Goal: Use online tool/utility: Utilize a website feature to perform a specific function

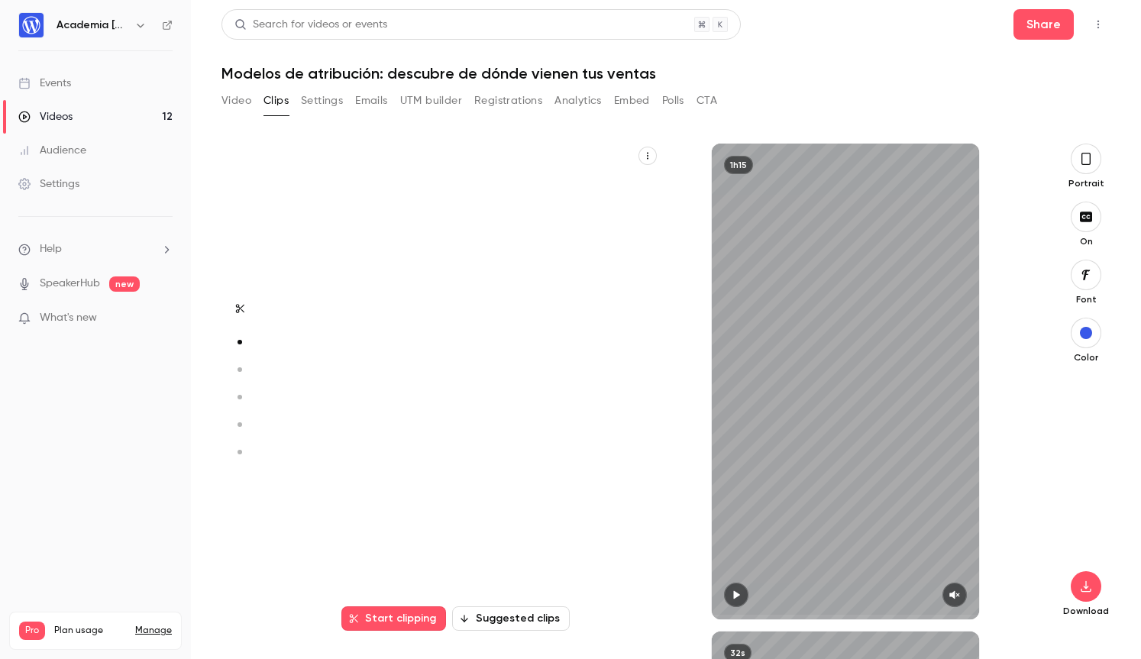
scroll to position [488, 0]
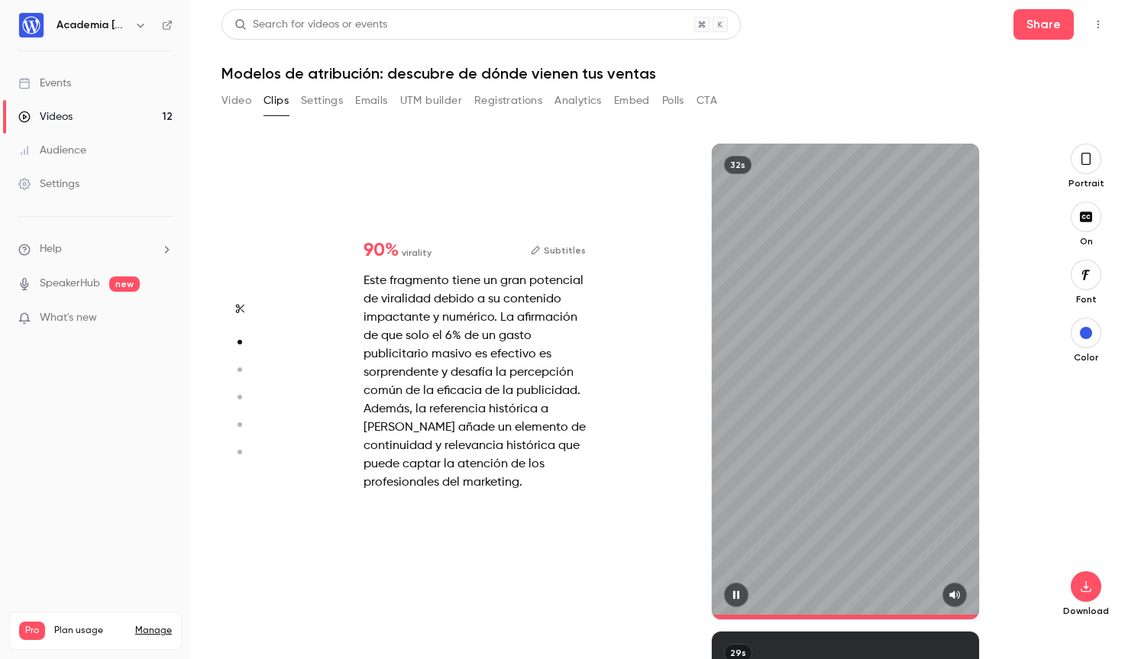
type input "*"
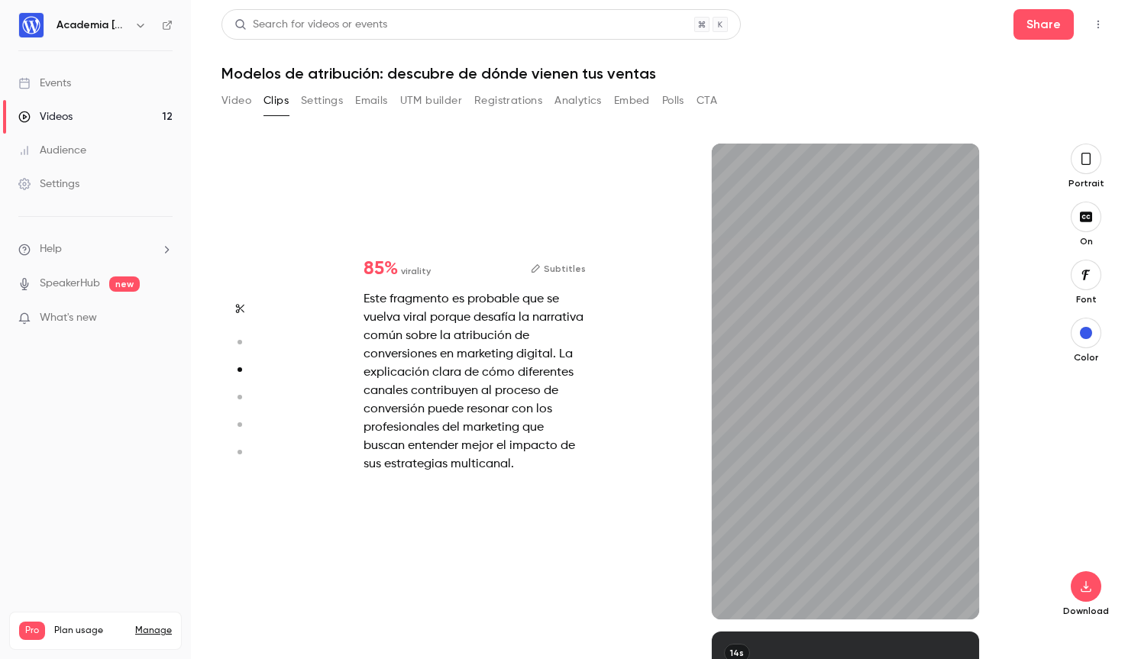
scroll to position [976, 0]
click at [559, 267] on button "Subtitles" at bounding box center [558, 269] width 55 height 18
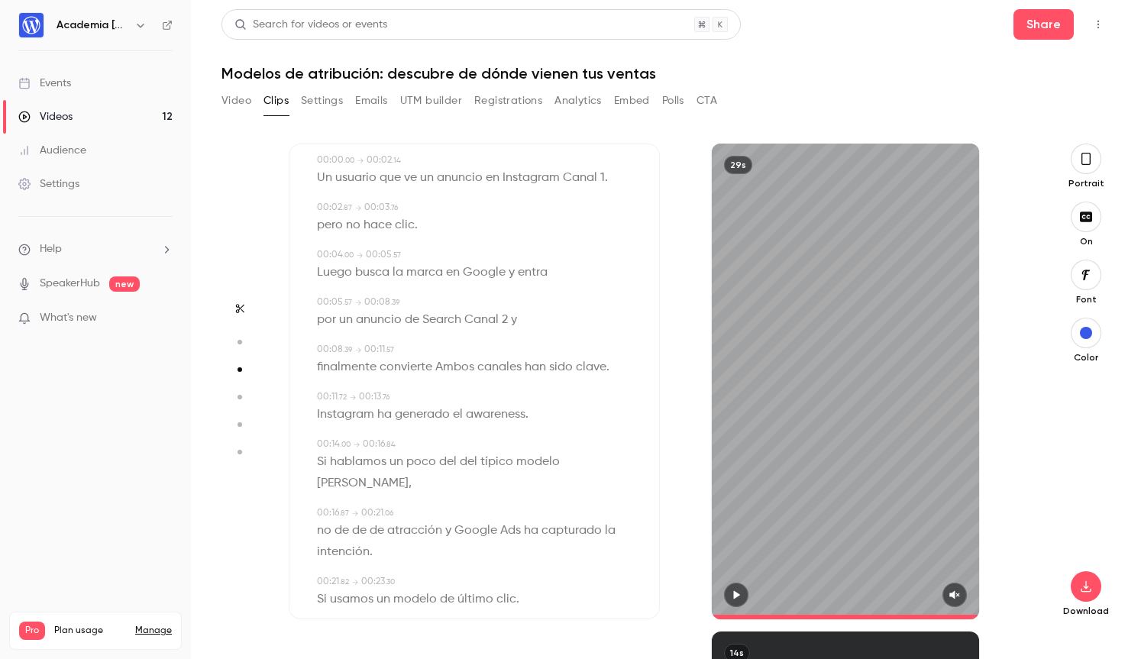
scroll to position [75, 0]
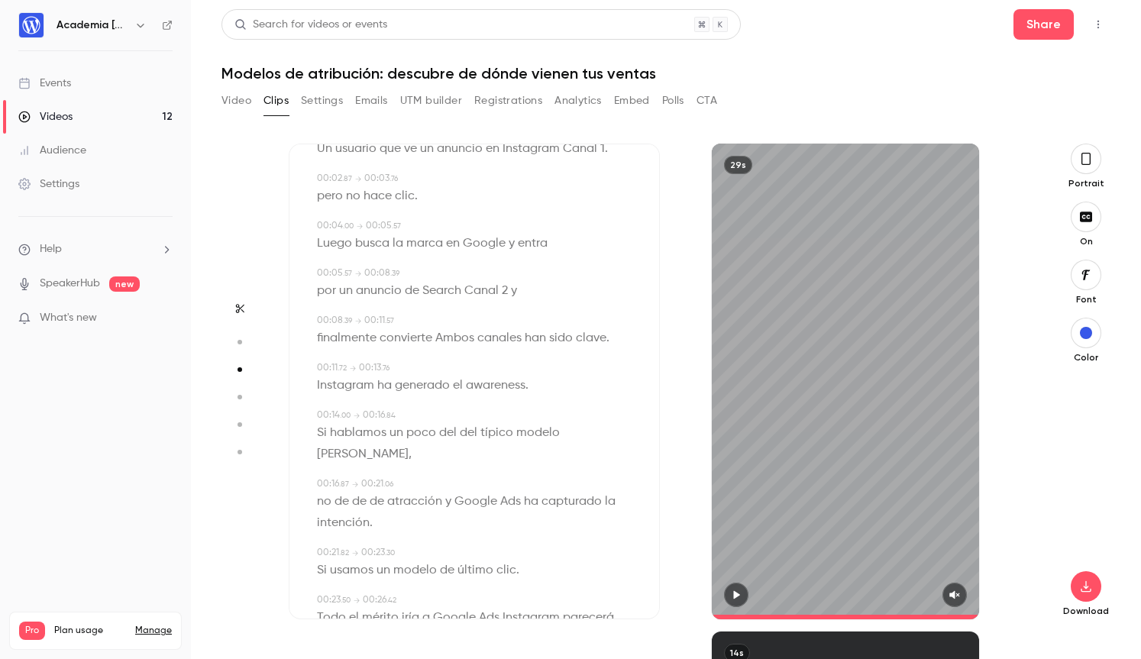
click at [419, 338] on span "convierte" at bounding box center [406, 338] width 53 height 21
type input "***"
click at [399, 367] on button "Edit" at bounding box center [400, 366] width 53 height 24
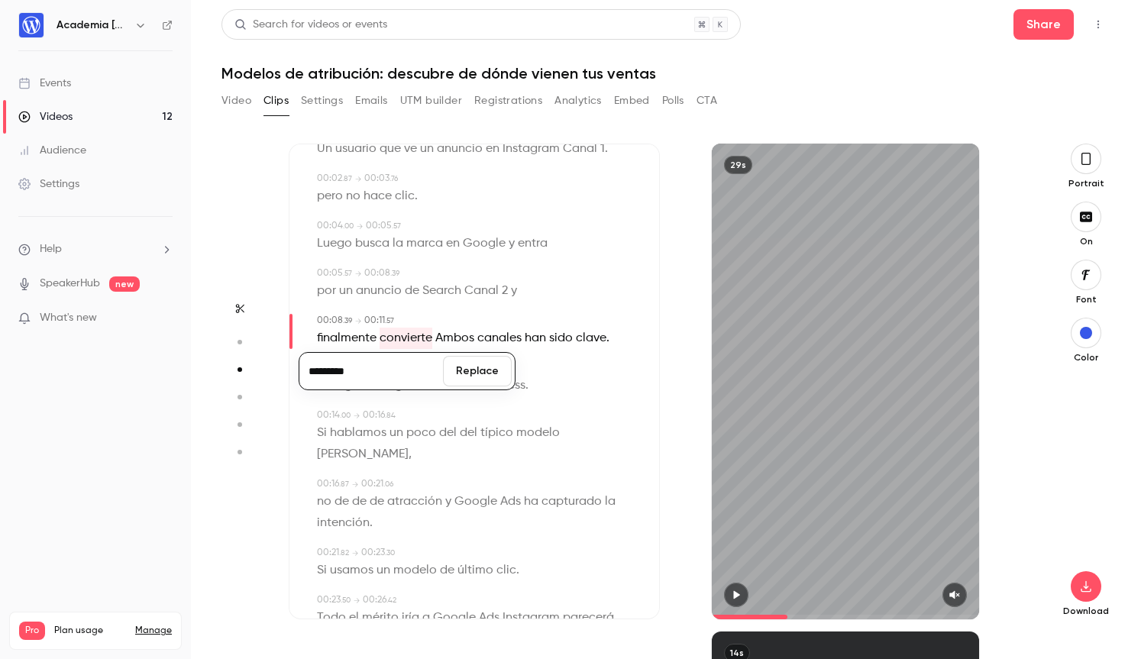
click at [379, 380] on input "*********" at bounding box center [370, 371] width 137 height 31
type input "**********"
click at [465, 373] on button "Replace" at bounding box center [477, 371] width 69 height 31
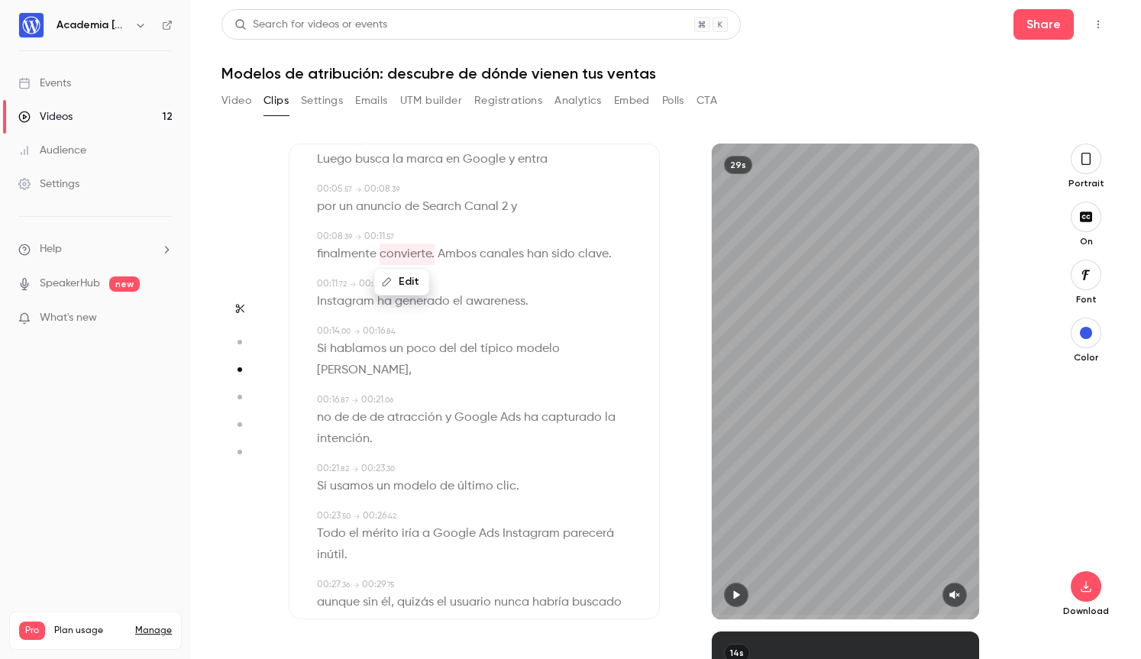
scroll to position [190, 0]
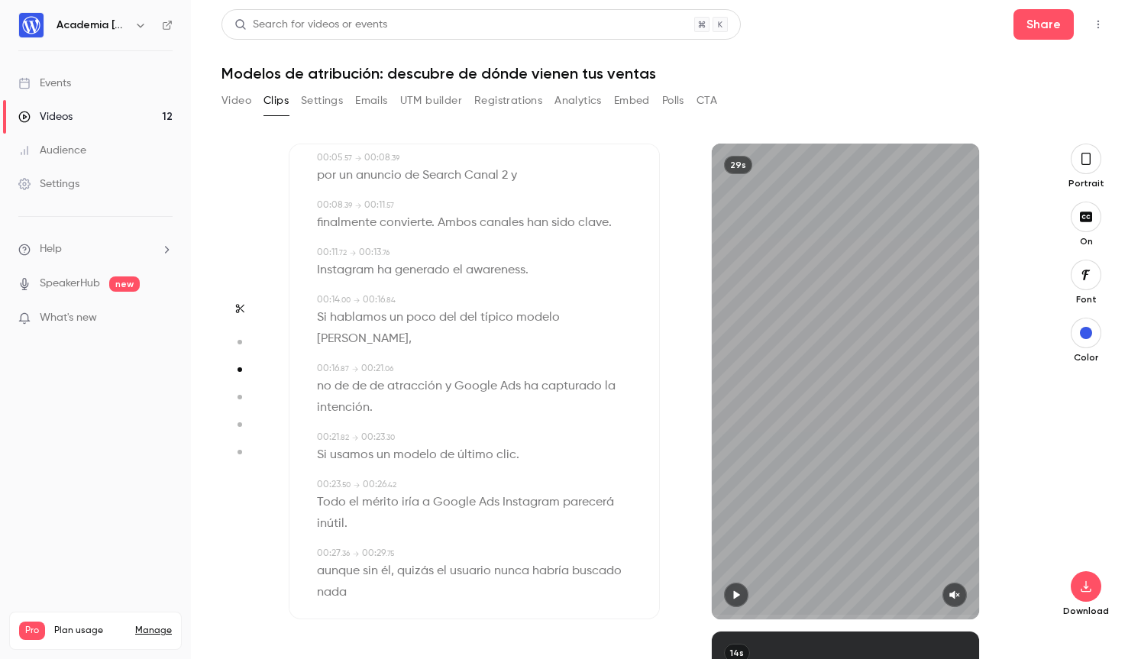
click at [357, 376] on span "de" at bounding box center [359, 386] width 15 height 21
type input "****"
click at [354, 402] on button "Edit" at bounding box center [354, 414] width 53 height 24
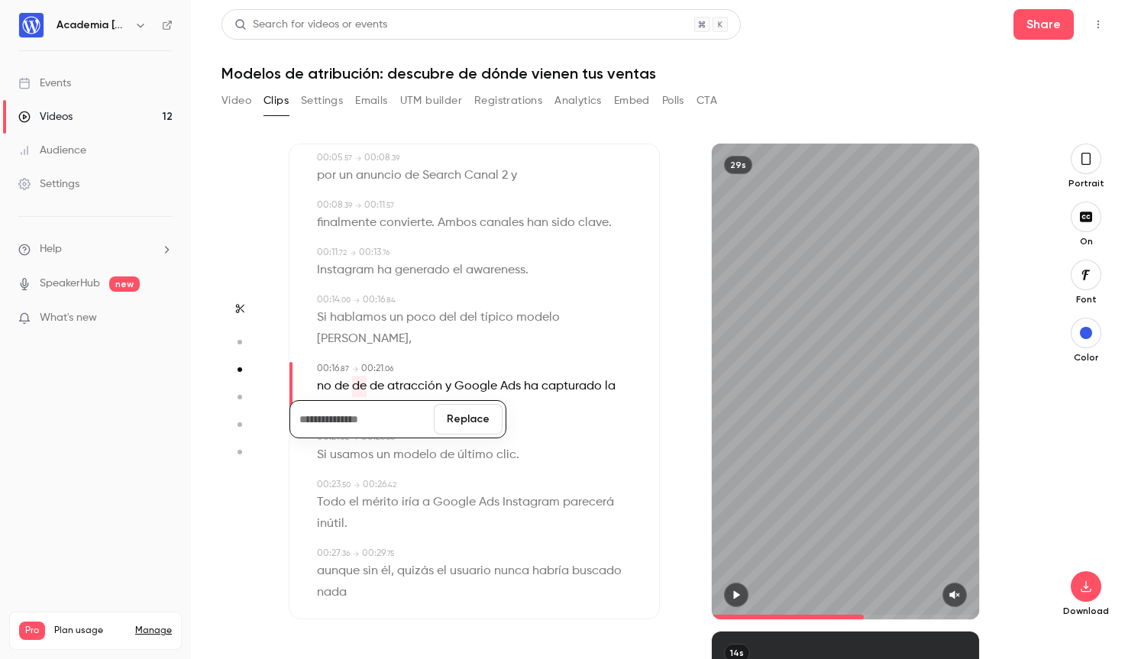
click at [474, 404] on button "Replace" at bounding box center [468, 419] width 69 height 31
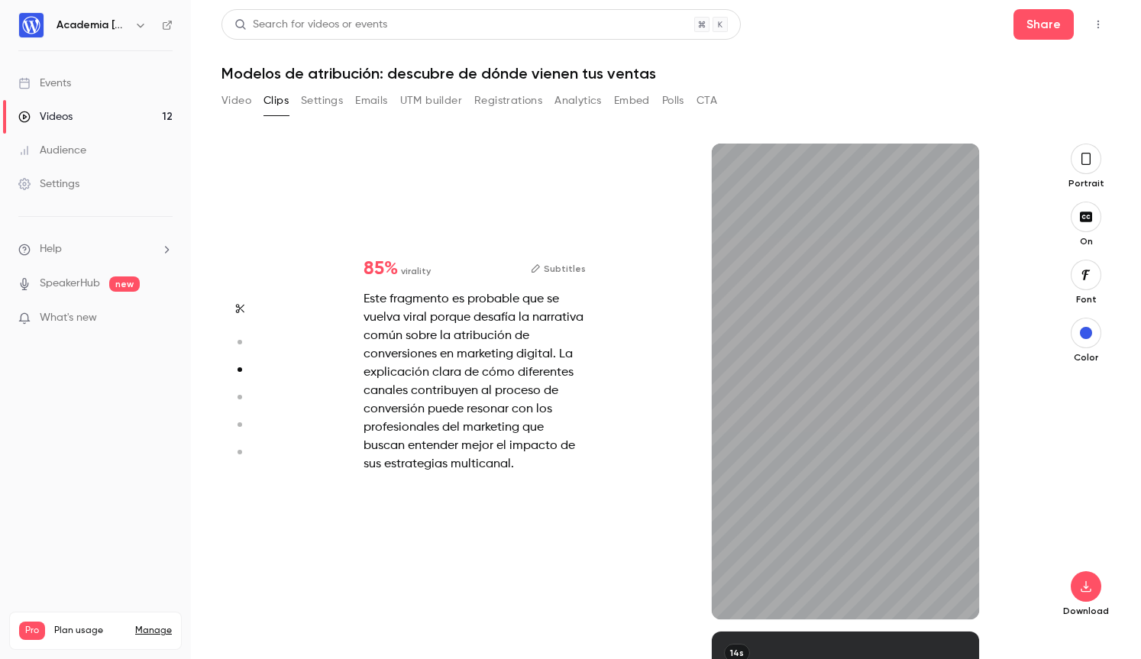
scroll to position [976, 0]
click at [562, 266] on button "Subtitles" at bounding box center [558, 269] width 55 height 18
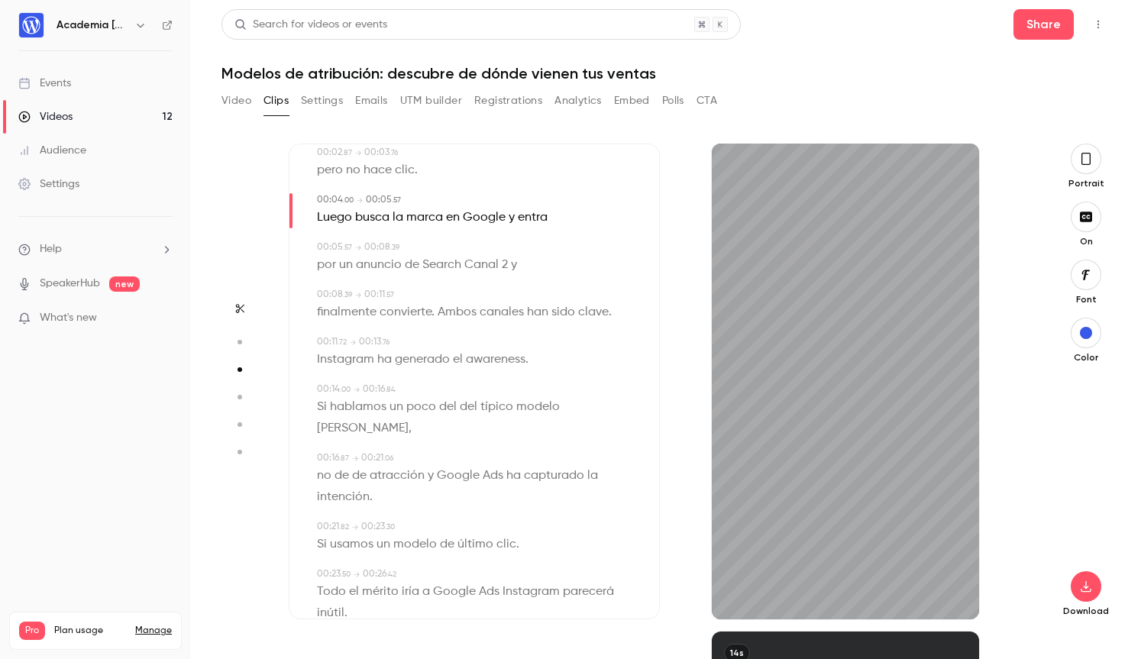
scroll to position [116, 0]
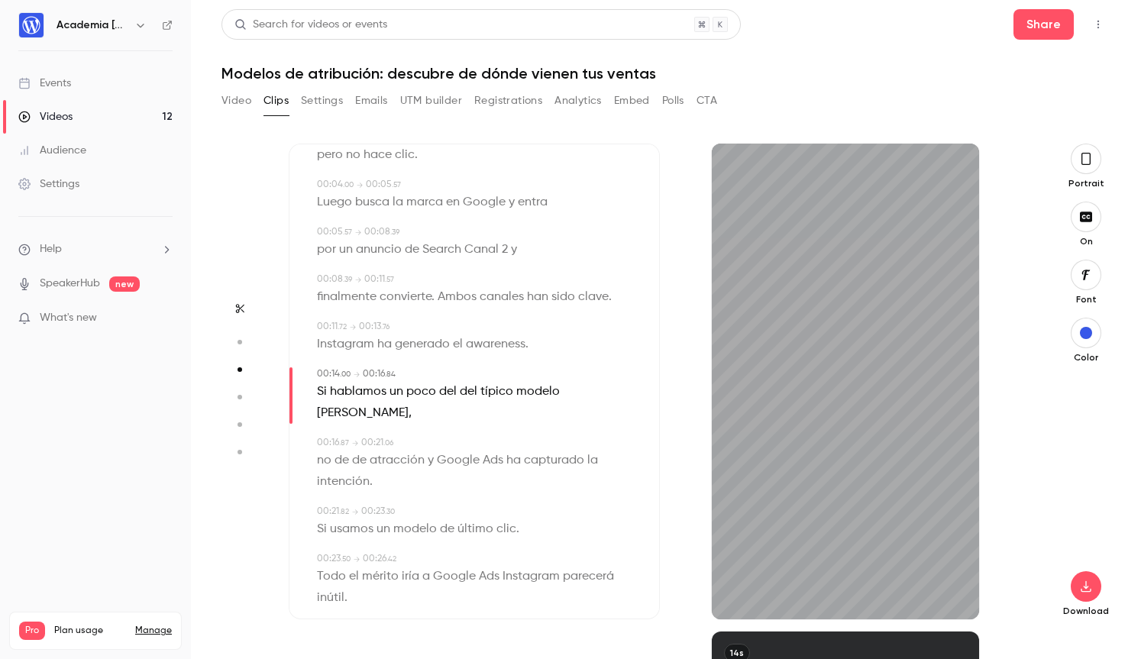
click at [486, 566] on span "Ads" at bounding box center [489, 576] width 21 height 21
type input "****"
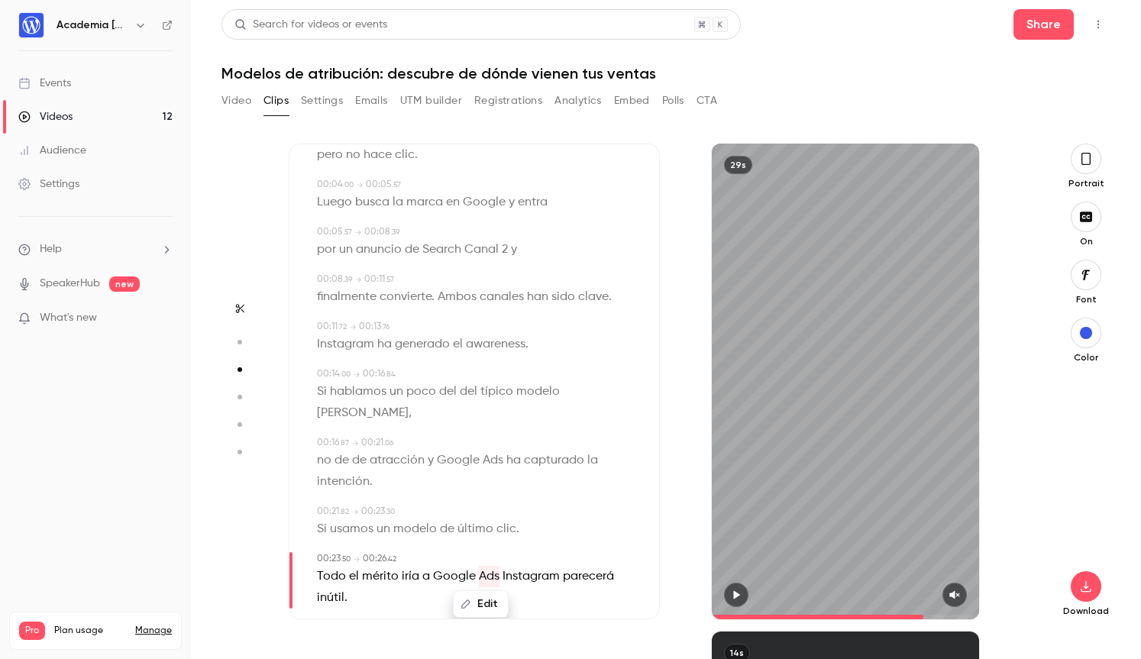
click at [489, 592] on button "Edit" at bounding box center [480, 604] width 53 height 24
type input "******"
click at [555, 594] on button "Replace" at bounding box center [557, 609] width 69 height 31
click at [561, 519] on div "Si usamos un modelo de último clic ." at bounding box center [476, 529] width 318 height 21
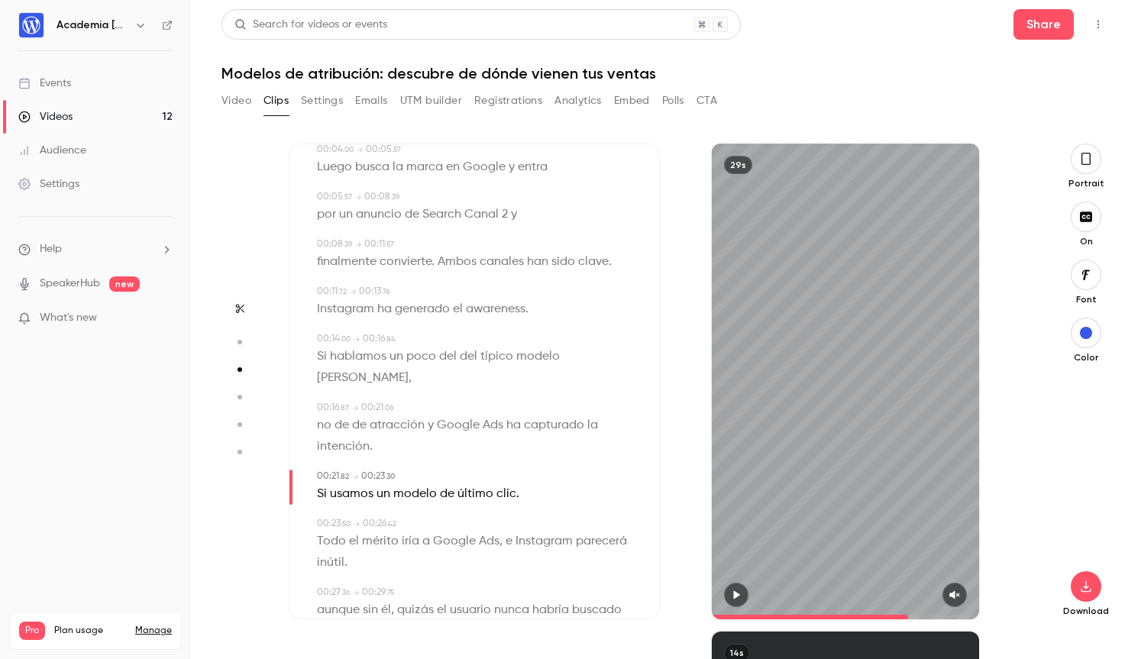
scroll to position [190, 0]
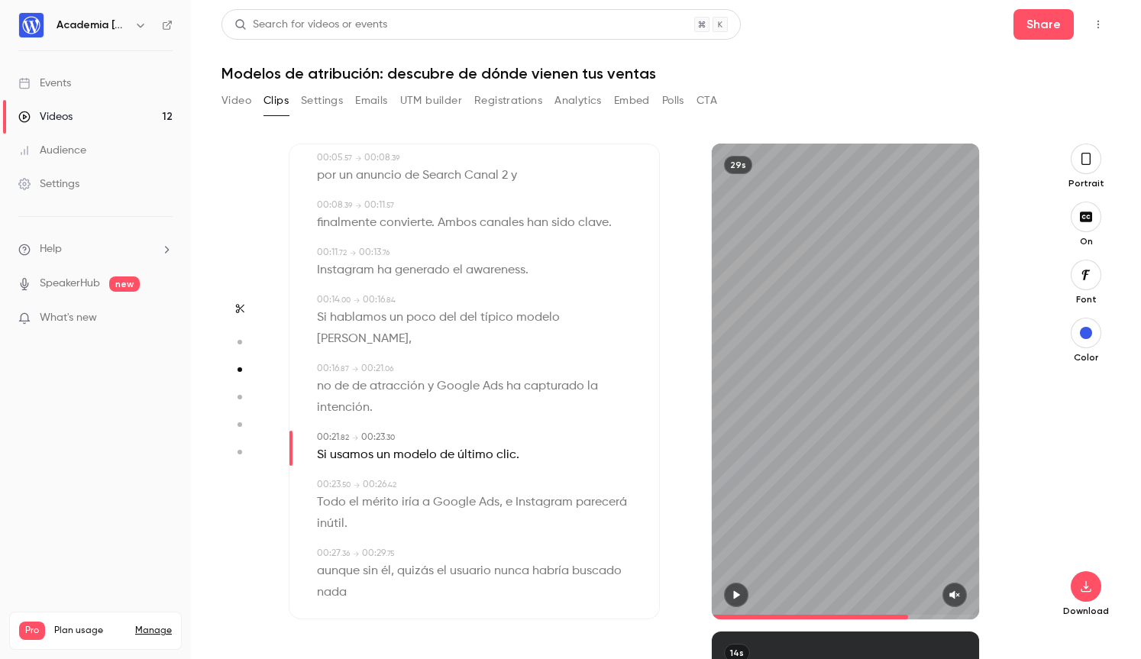
click at [449, 318] on span "del" at bounding box center [448, 317] width 18 height 21
type input "**"
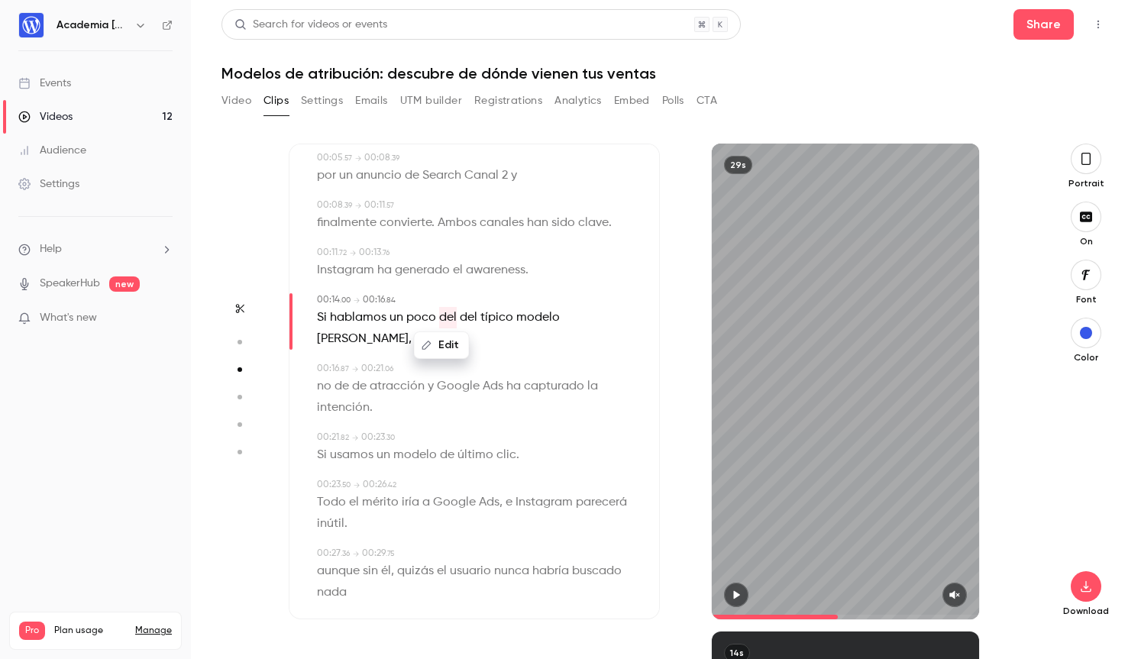
click at [447, 344] on button "Edit" at bounding box center [441, 345] width 53 height 24
click at [506, 355] on button "Replace" at bounding box center [517, 350] width 69 height 31
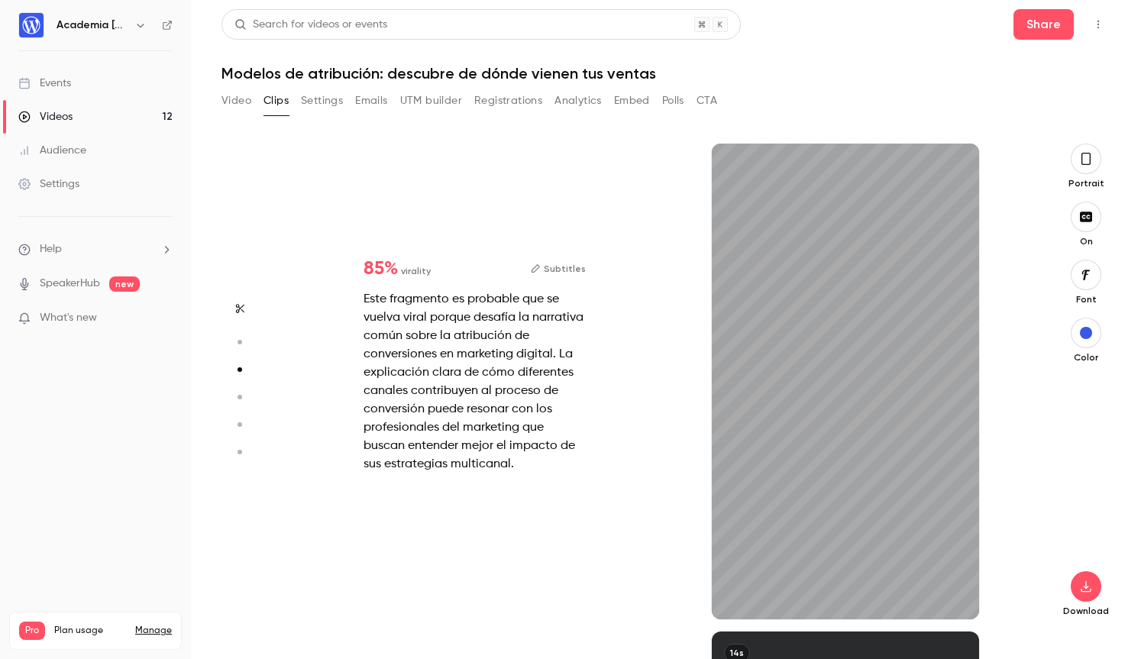
scroll to position [976, 0]
click at [1090, 586] on icon "button" at bounding box center [1086, 586] width 18 height 12
type input "*"
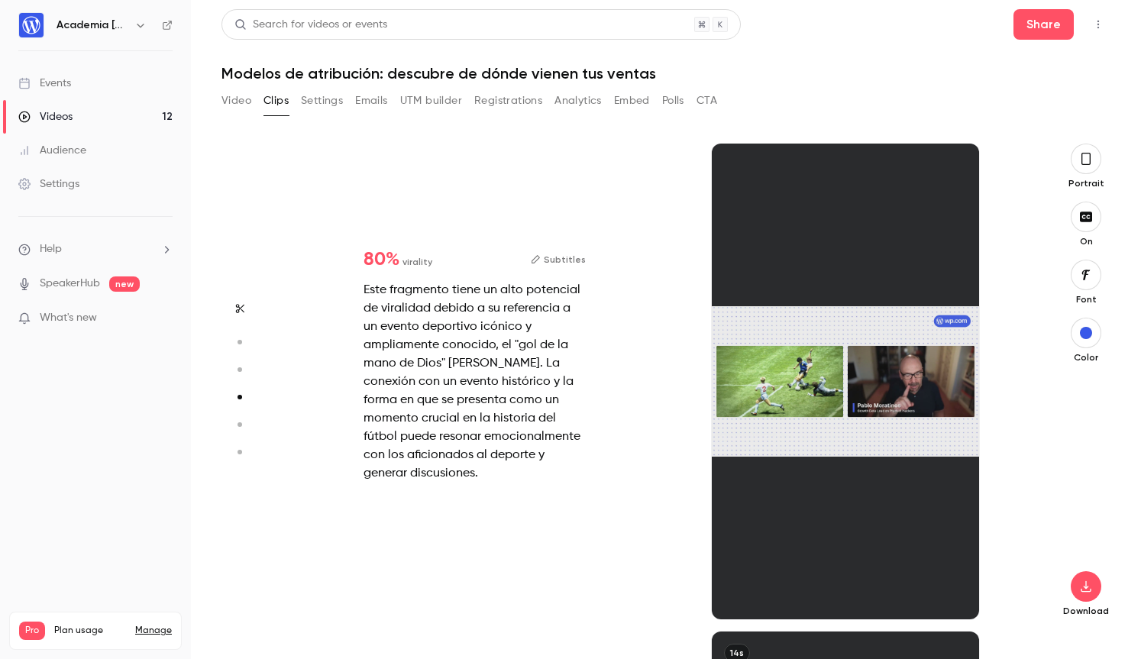
scroll to position [1464, 0]
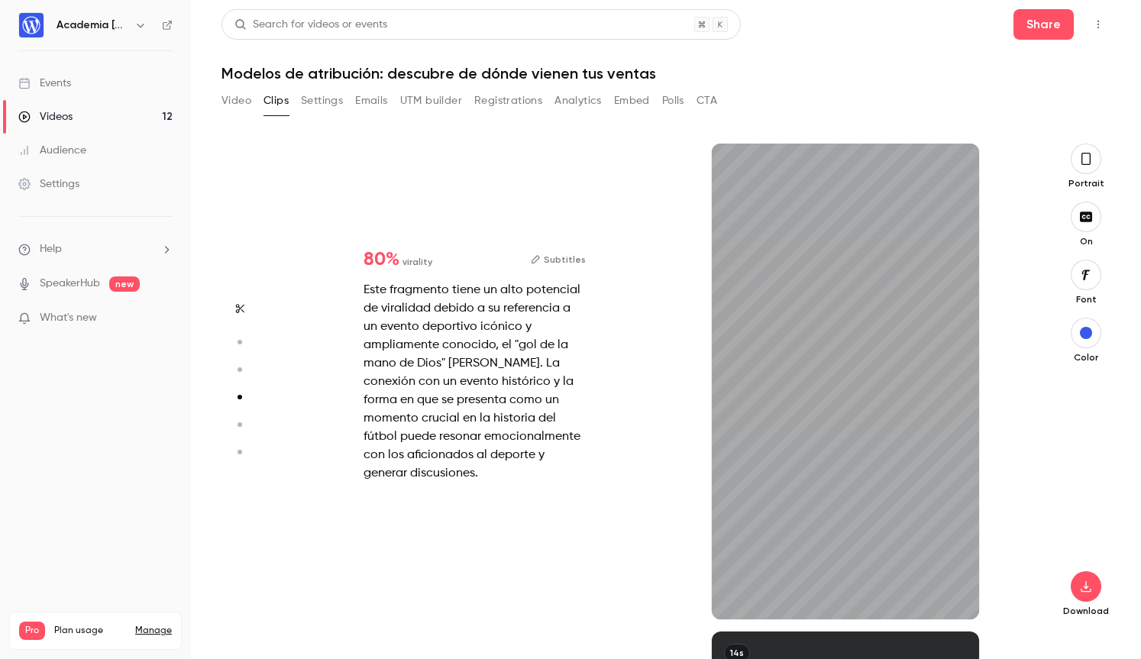
type input "*"
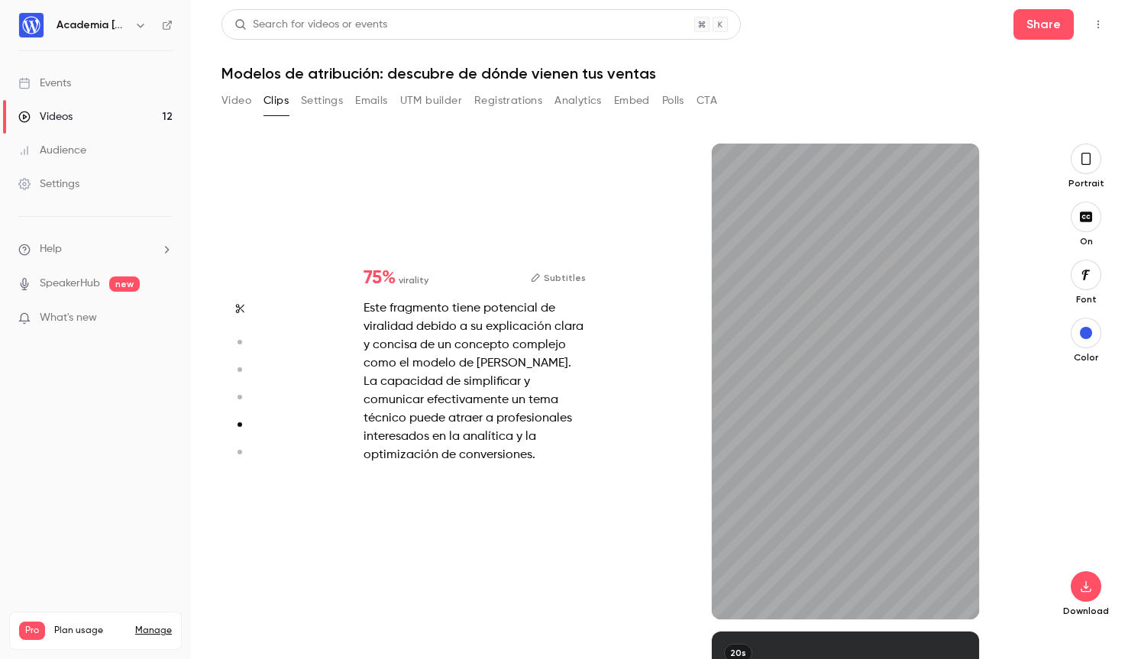
scroll to position [1952, 0]
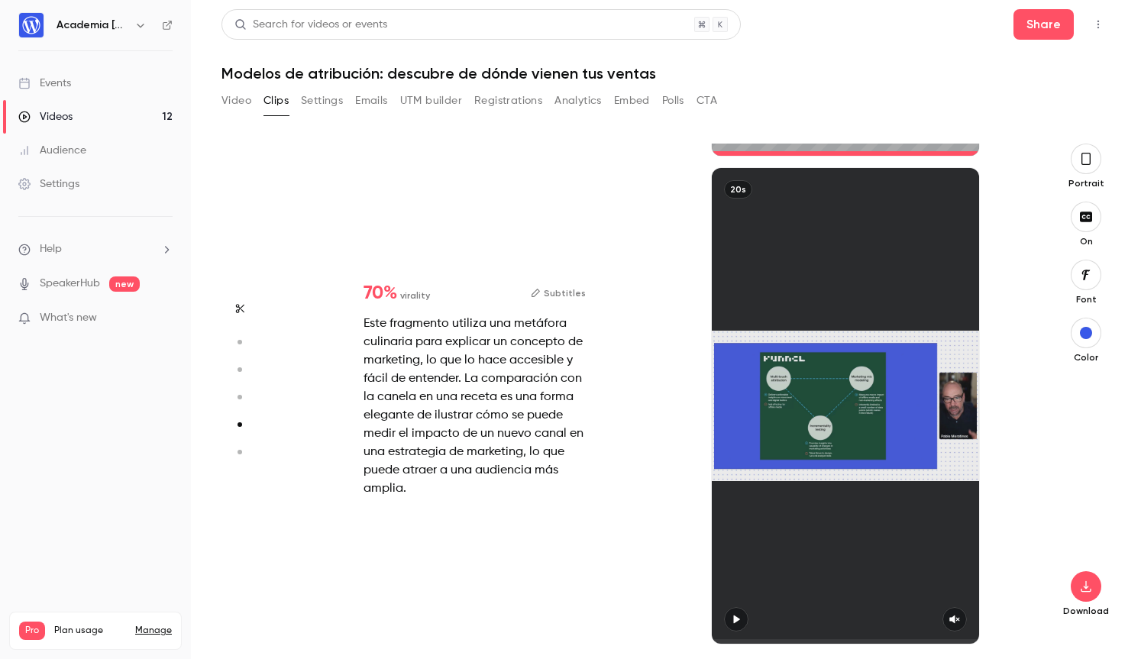
type input "*"
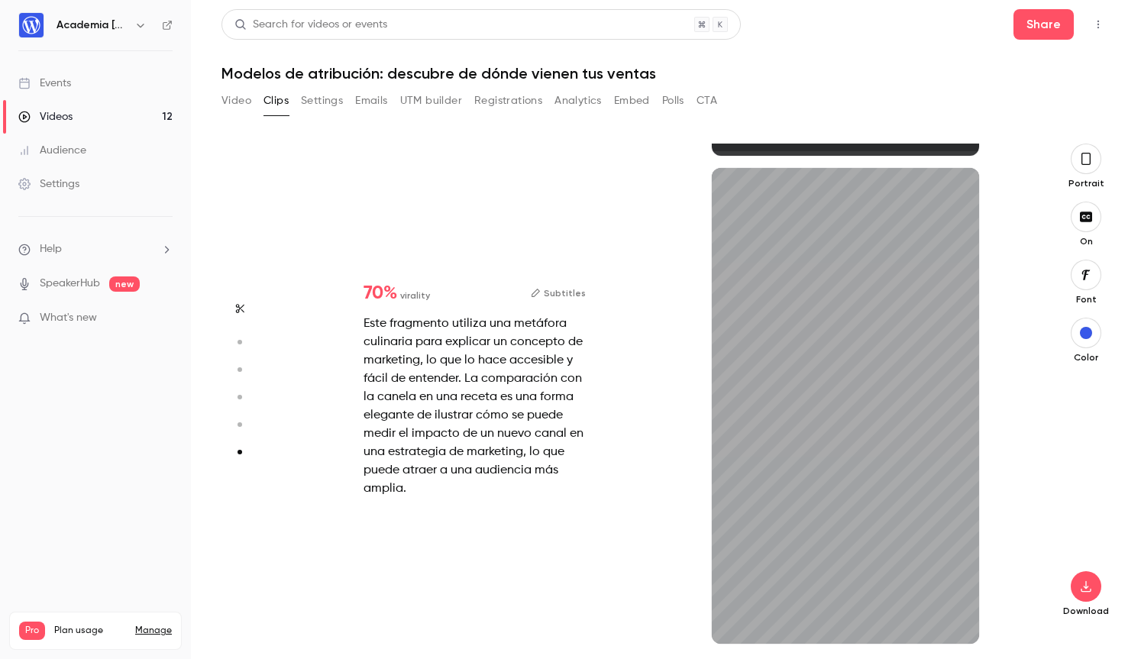
scroll to position [2415, 0]
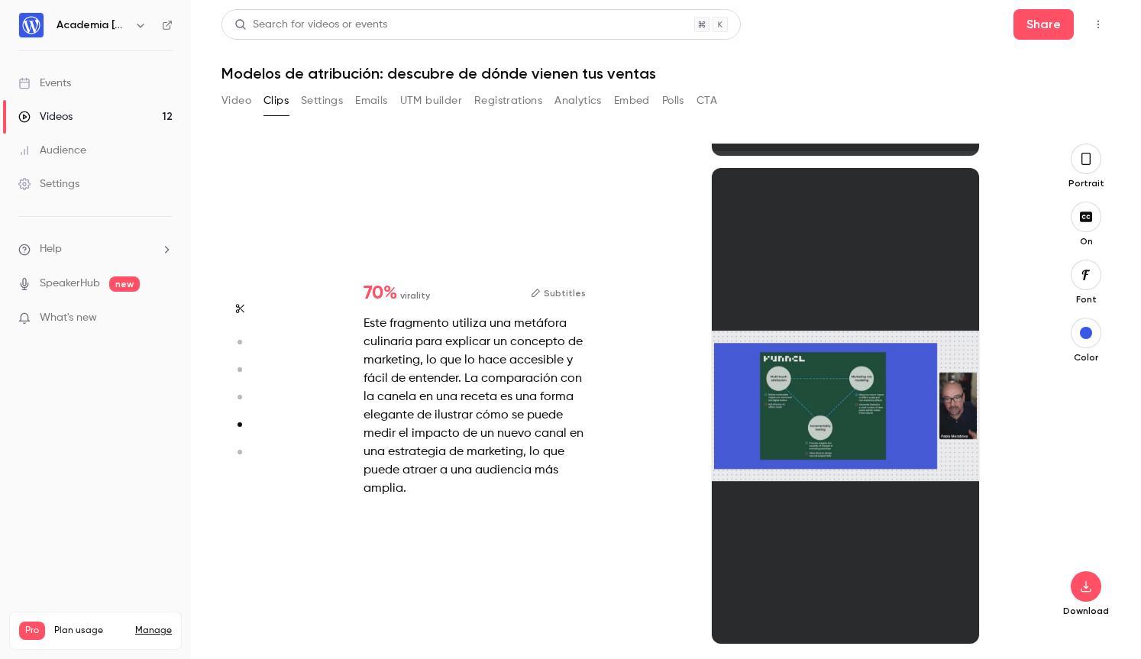
type input "*"
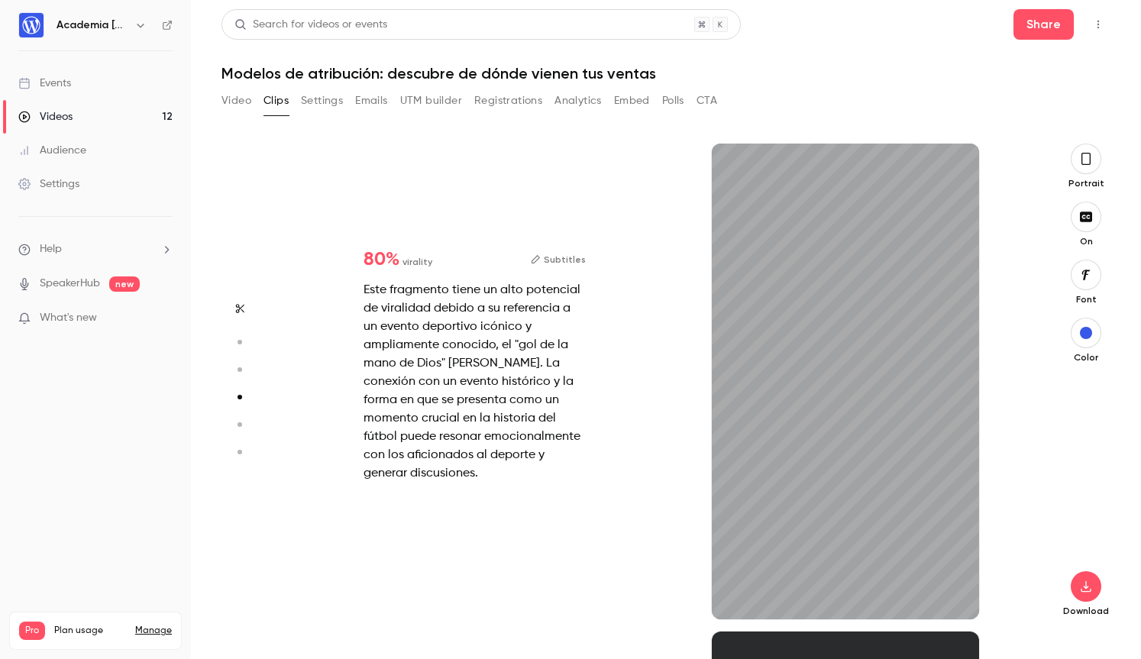
type input "*"
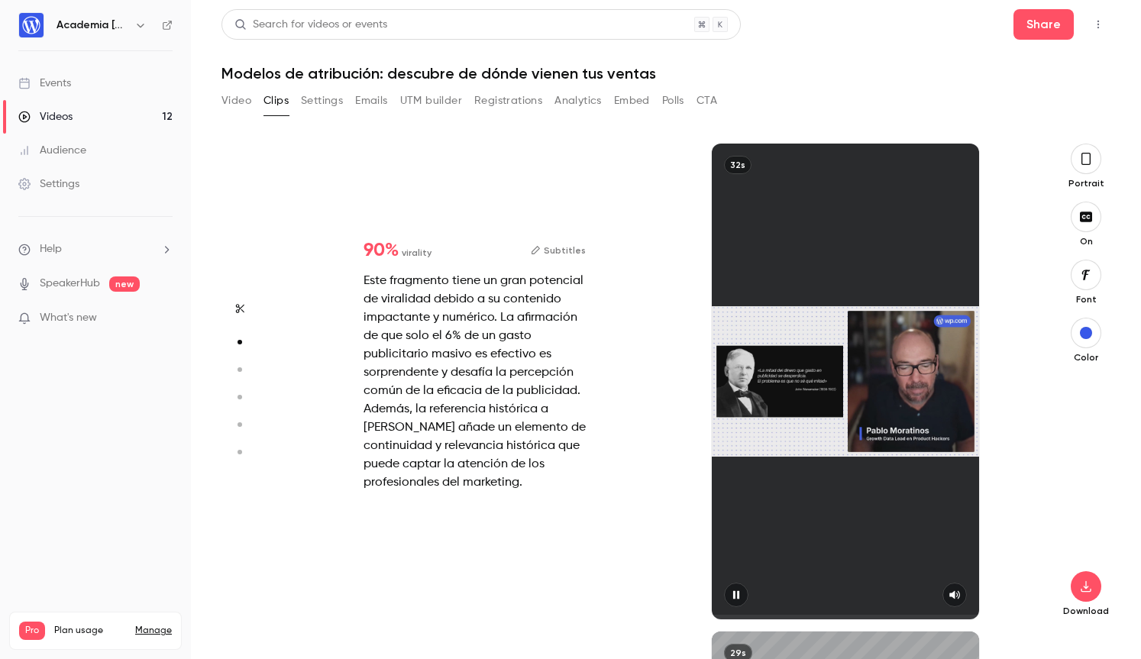
scroll to position [488, 0]
click at [279, 99] on button "Clips" at bounding box center [275, 101] width 25 height 24
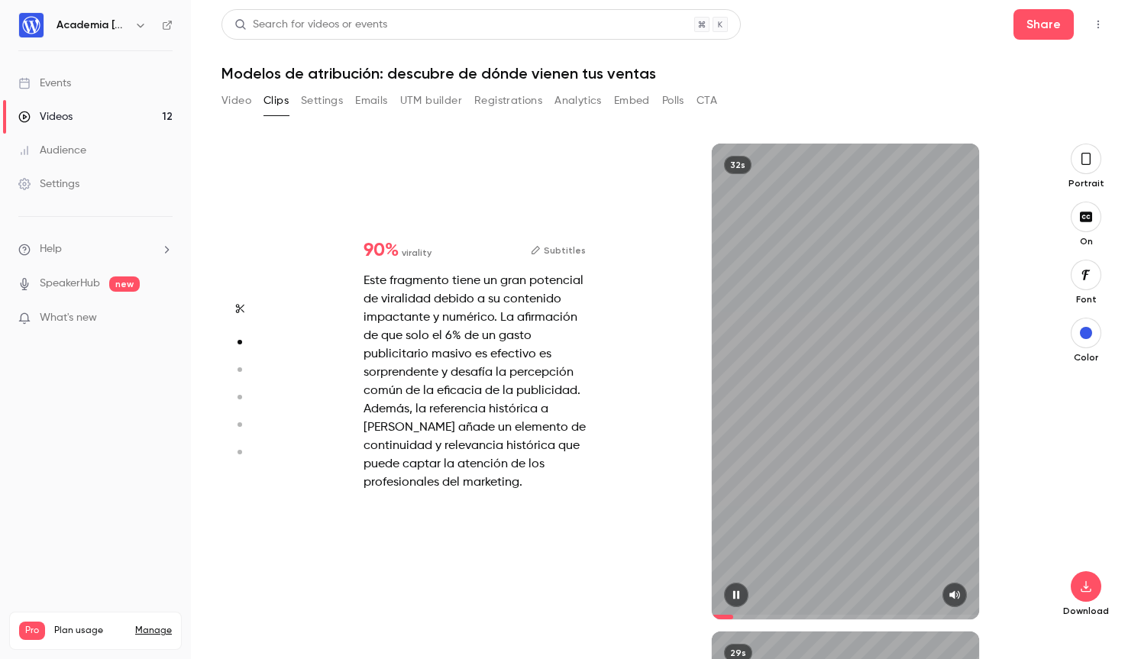
click at [950, 595] on icon "button" at bounding box center [955, 595] width 11 height 8
type input "****"
